Goal: Task Accomplishment & Management: Manage account settings

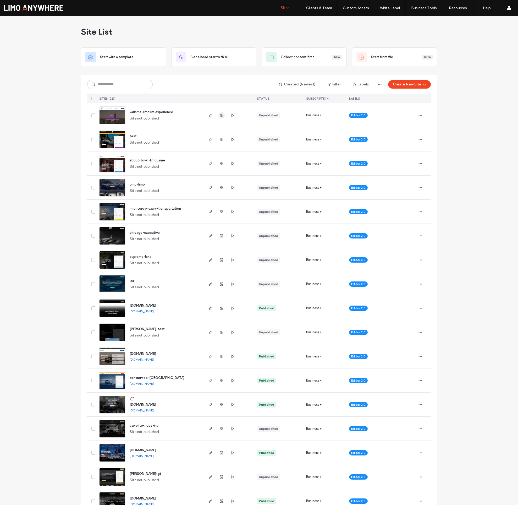
click at [220, 115] on use "button" at bounding box center [221, 115] width 3 height 3
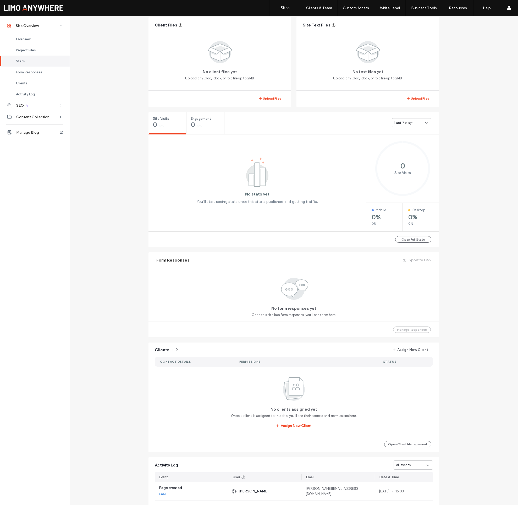
scroll to position [179, 0]
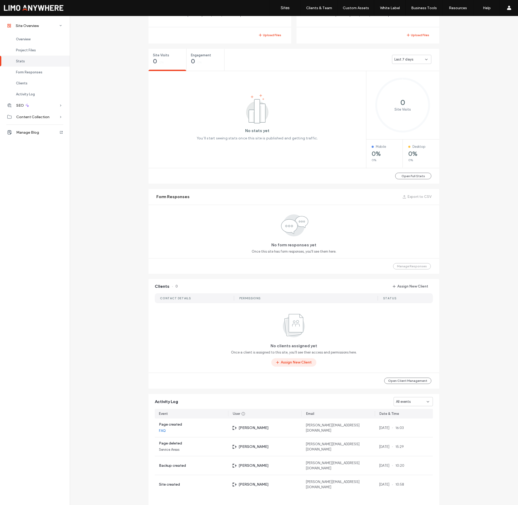
click at [303, 364] on button "Assign New Client" at bounding box center [293, 362] width 45 height 8
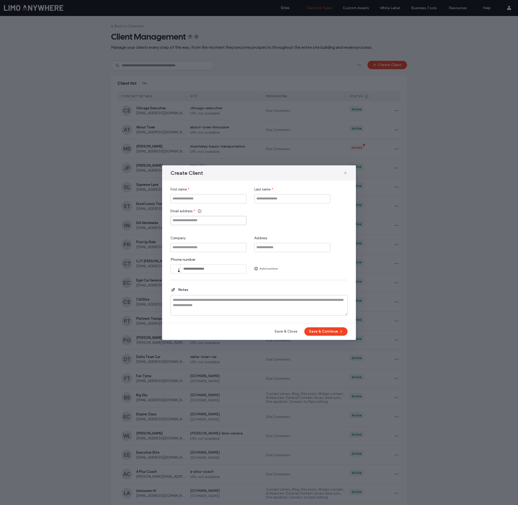
drag, startPoint x: 217, startPoint y: 220, endPoint x: 221, endPoint y: 201, distance: 19.6
paste input "**********"
type input "**********"
type input "*******"
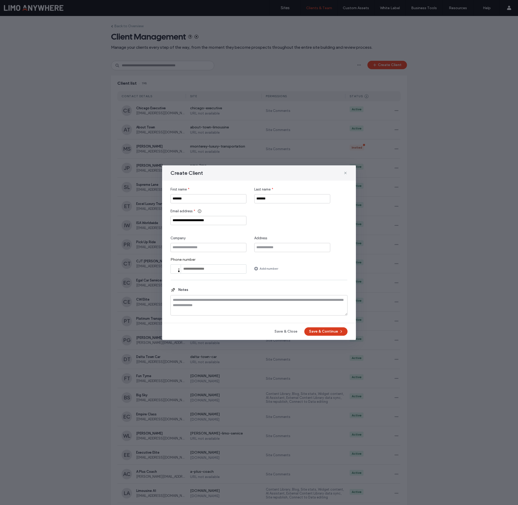
click at [340, 331] on icon "button" at bounding box center [341, 331] width 4 height 4
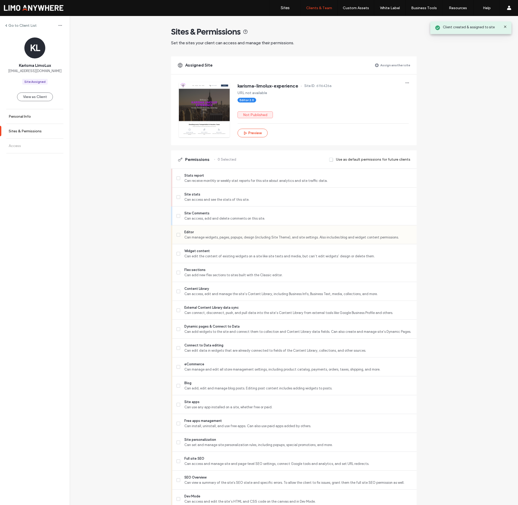
click at [251, 233] on span "Editor" at bounding box center [298, 231] width 228 height 5
click at [250, 216] on span "Can access, add and delete comments on this site." at bounding box center [298, 218] width 228 height 5
click at [250, 229] on div "Editor Can manage widgets, pages, popups, design (including Site Theme), and si…" at bounding box center [297, 234] width 240 height 19
click at [269, 239] on span "Can manage widgets, pages, popups, design (including Site Theme), and site sett…" at bounding box center [298, 237] width 228 height 5
drag, startPoint x: 295, startPoint y: 259, endPoint x: 296, endPoint y: 262, distance: 2.9
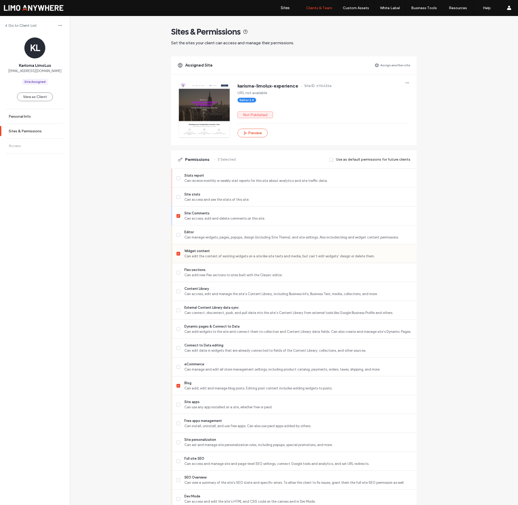
click at [295, 259] on div "Widget content Can edit the content of existing widgets on a site like site tex…" at bounding box center [297, 253] width 240 height 19
drag, startPoint x: 299, startPoint y: 391, endPoint x: 298, endPoint y: 386, distance: 5.1
click at [299, 391] on div "Blog Can add, edit and manage blog posts. Editing post content includes adding …" at bounding box center [297, 385] width 240 height 19
drag, startPoint x: 238, startPoint y: 254, endPoint x: 269, endPoint y: 323, distance: 76.0
click at [238, 254] on span "Can edit the content of existing widgets on a site like site texts and media, b…" at bounding box center [298, 256] width 228 height 5
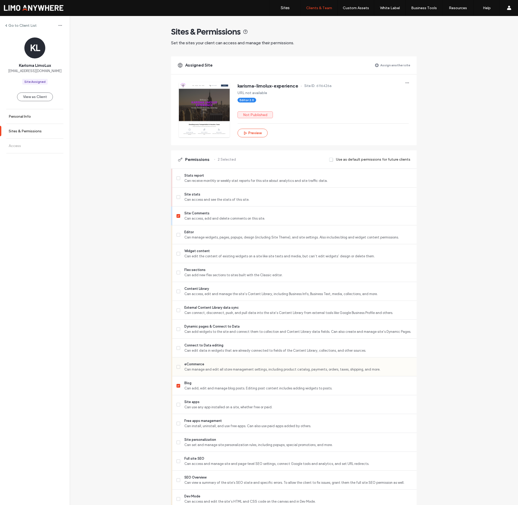
drag, startPoint x: 233, startPoint y: 379, endPoint x: 301, endPoint y: 367, distance: 69.5
click at [233, 379] on div "Blog Can add, edit and manage blog posts. Editing post content includes adding …" at bounding box center [297, 385] width 240 height 19
drag, startPoint x: 175, startPoint y: 385, endPoint x: 240, endPoint y: 368, distance: 67.8
click at [177, 385] on span at bounding box center [179, 386] width 4 height 4
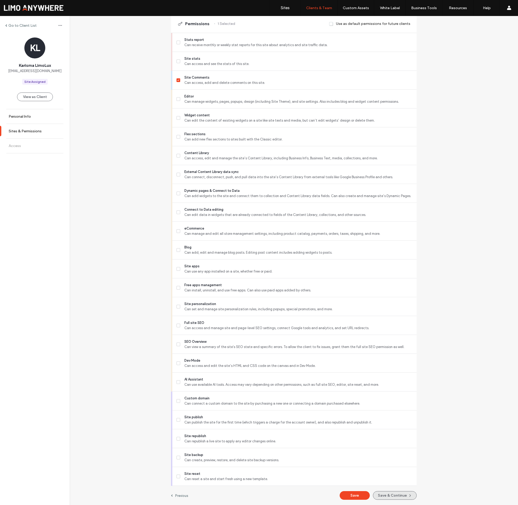
scroll to position [136, 0]
click at [398, 494] on button "Save & Continue" at bounding box center [395, 495] width 44 height 9
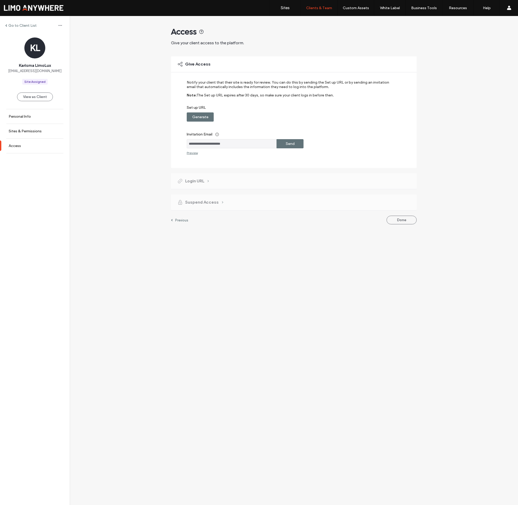
click at [184, 117] on div "**********" at bounding box center [294, 112] width 246 height 112
click at [194, 118] on label "Generate" at bounding box center [200, 117] width 16 height 10
click at [291, 118] on label "Copy" at bounding box center [289, 117] width 9 height 10
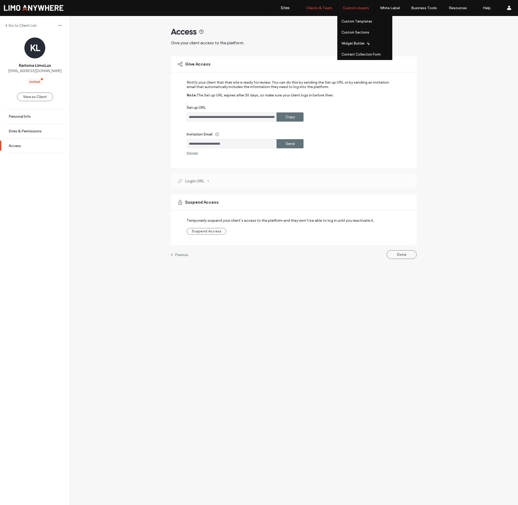
scroll to position [1, 0]
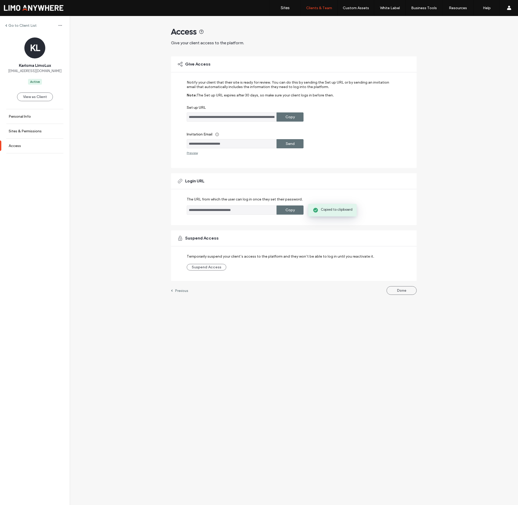
scroll to position [0, 0]
